Goal: Find specific page/section: Find specific page/section

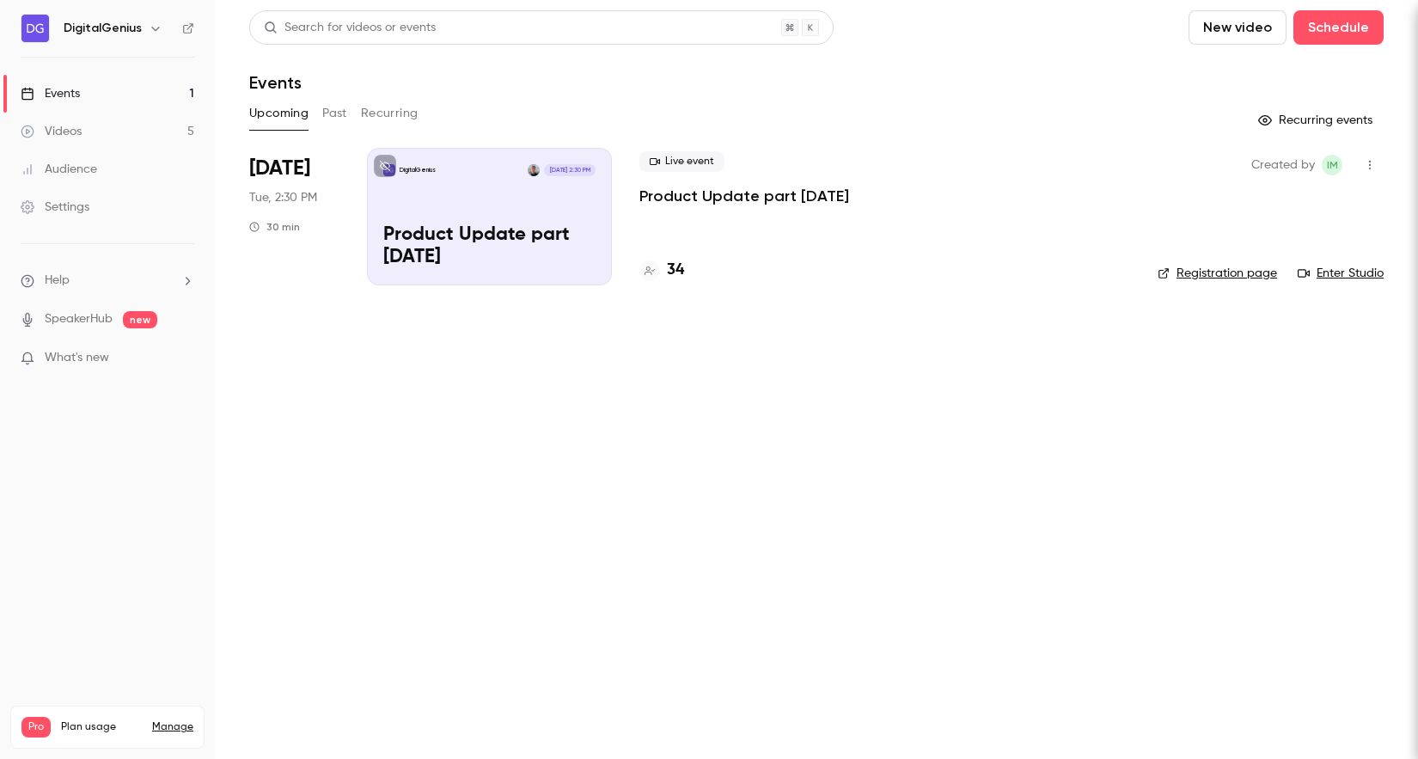
click at [449, 245] on p "Product Update part [DATE]" at bounding box center [489, 246] width 212 height 45
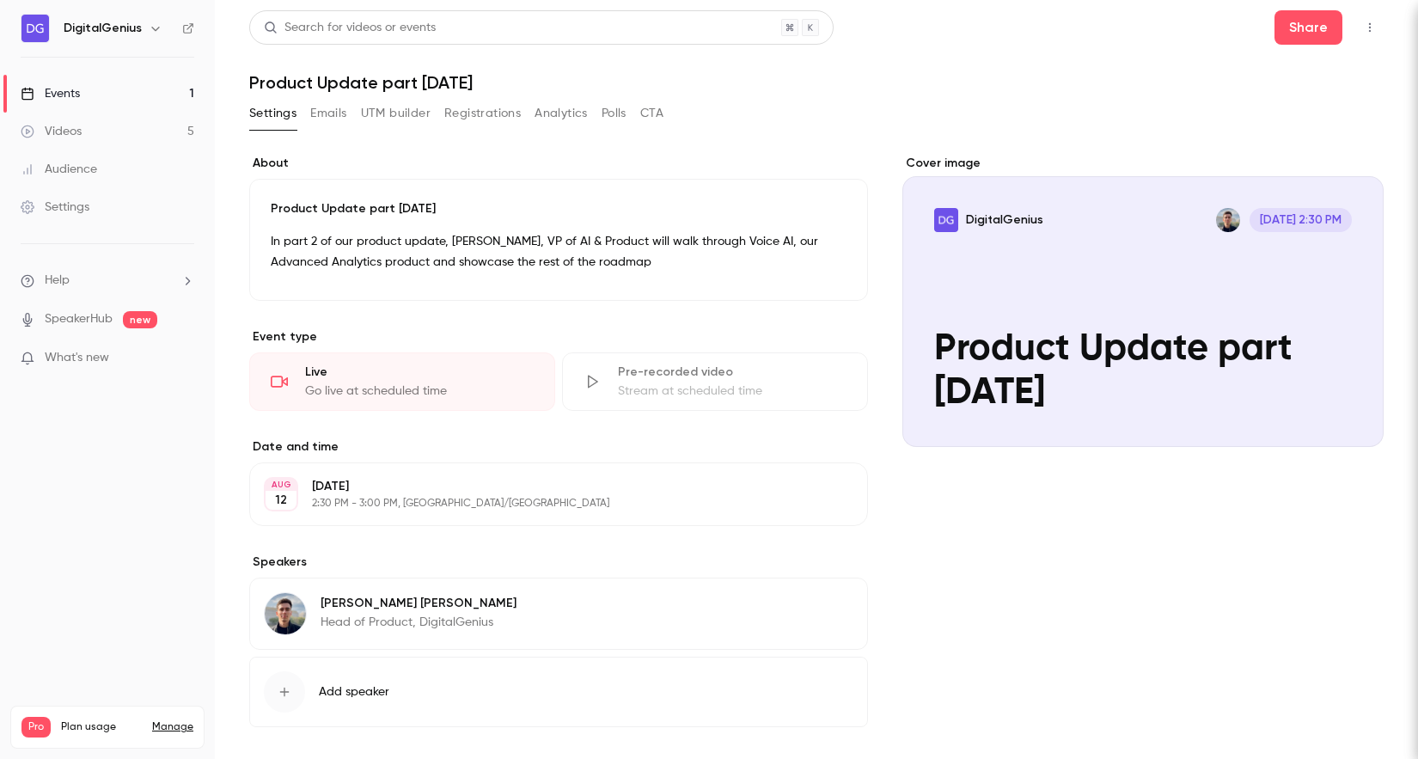
click at [1363, 21] on icon "button" at bounding box center [1370, 27] width 14 height 12
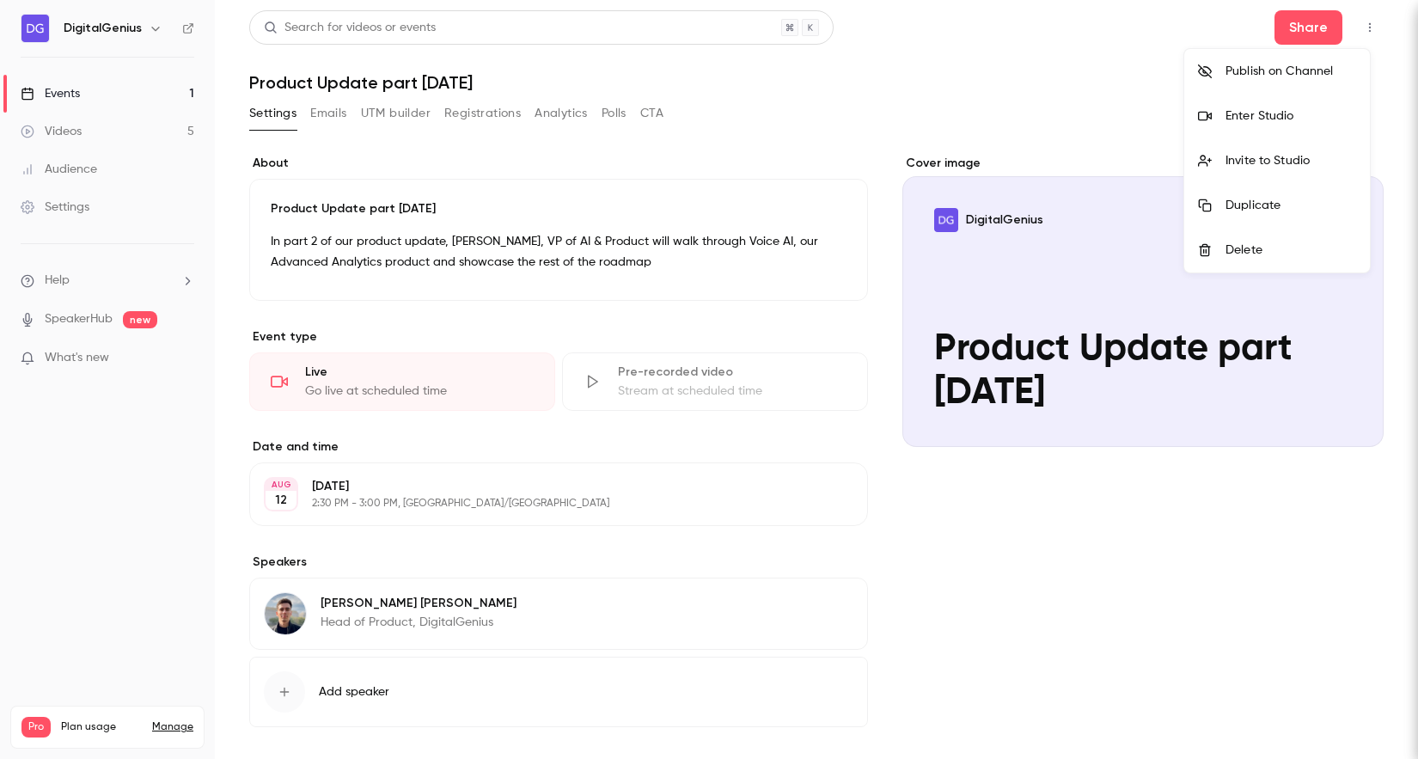
click at [523, 145] on div at bounding box center [709, 379] width 1418 height 759
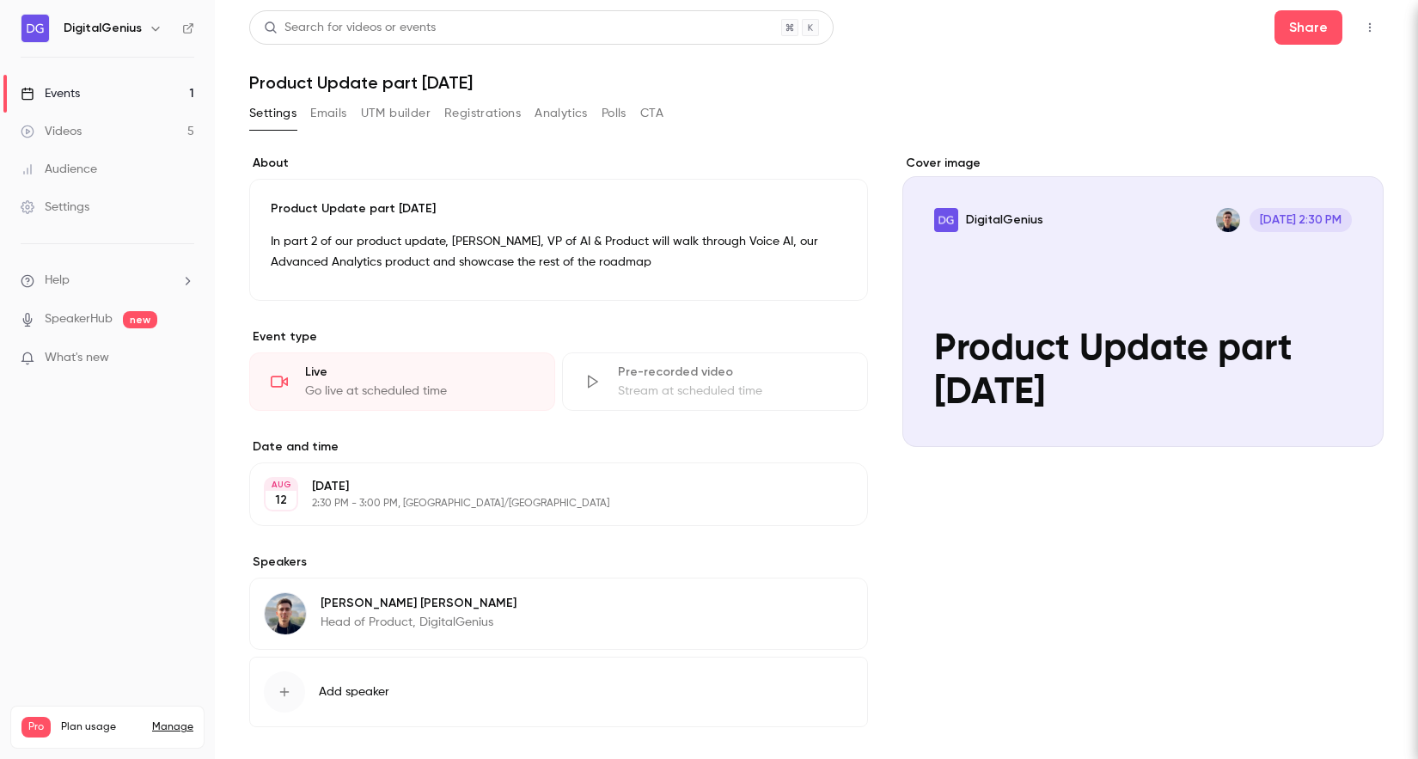
click at [1363, 29] on icon "button" at bounding box center [1370, 27] width 14 height 12
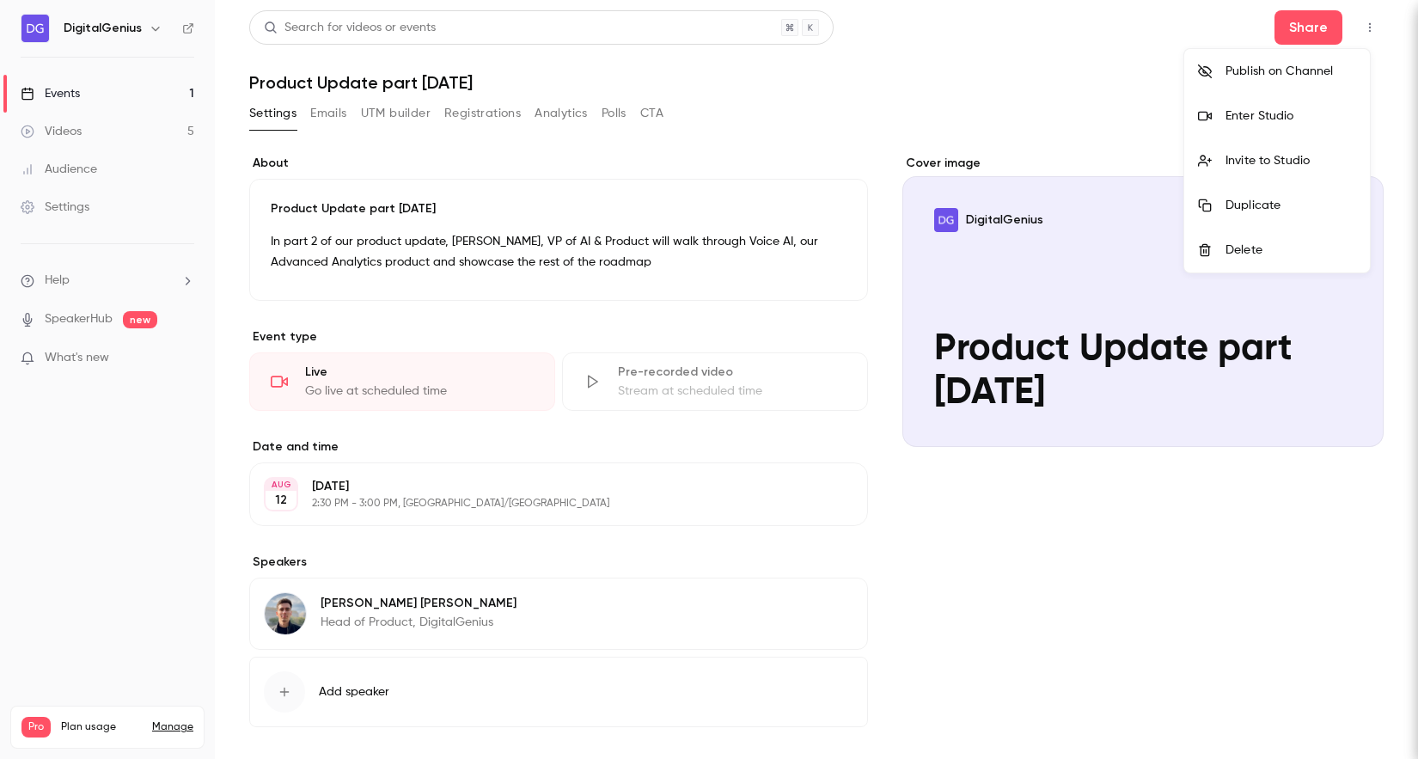
click at [1273, 119] on div "Enter Studio" at bounding box center [1290, 115] width 131 height 17
